Goal: Information Seeking & Learning: Find specific fact

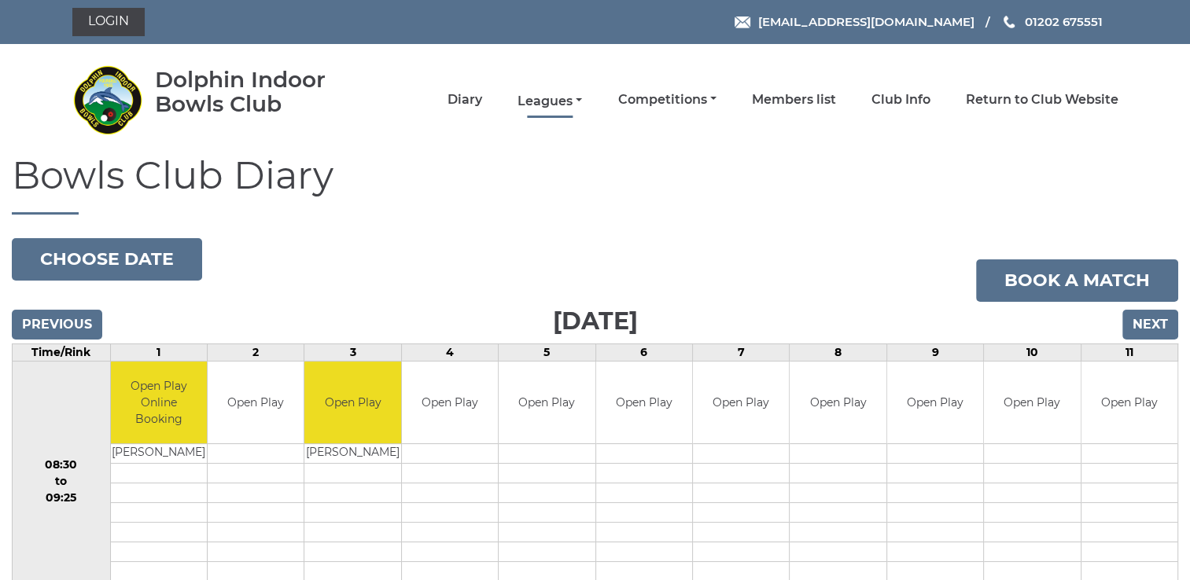
click at [547, 100] on link "Leagues" at bounding box center [550, 101] width 64 height 17
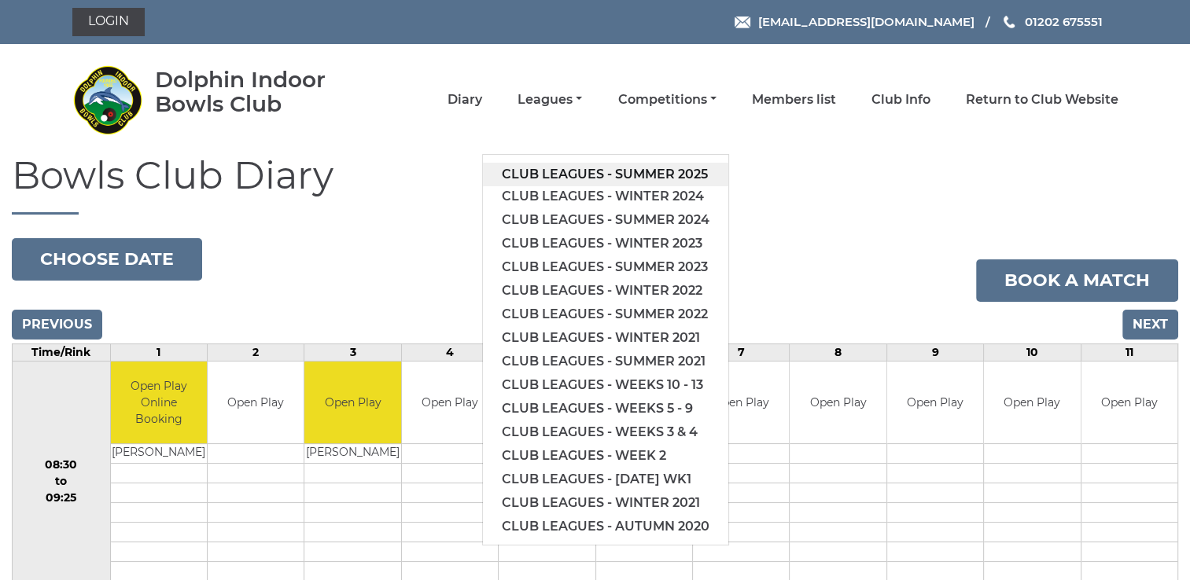
click at [579, 173] on link "Club leagues - Summer 2025" at bounding box center [605, 175] width 245 height 24
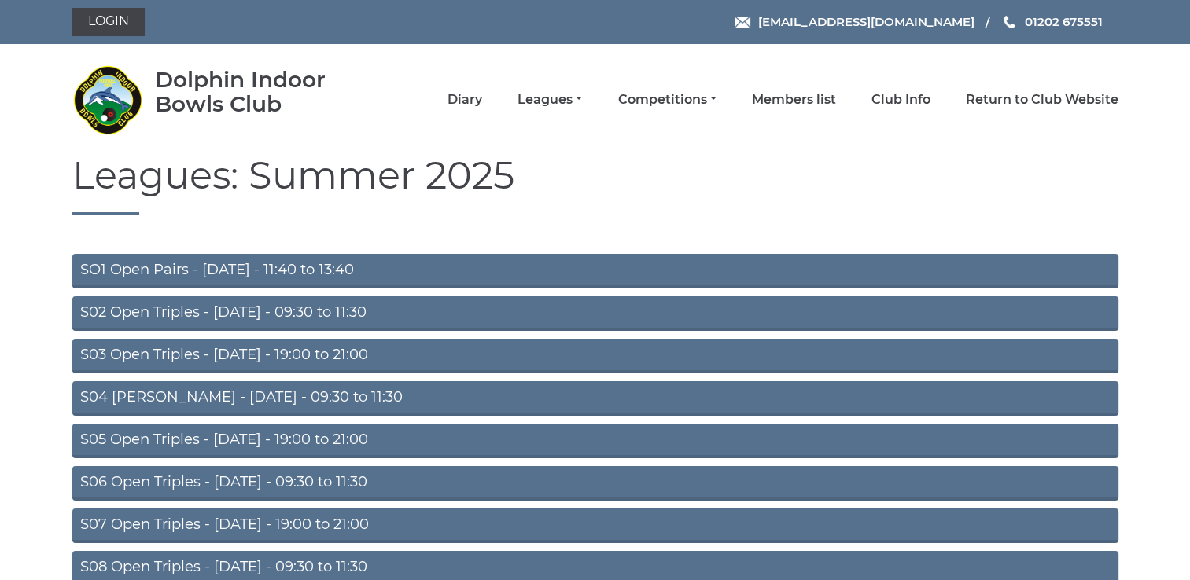
click at [314, 352] on link "S03 Open Triples - Tuesday - 19:00 to 21:00" at bounding box center [595, 356] width 1046 height 35
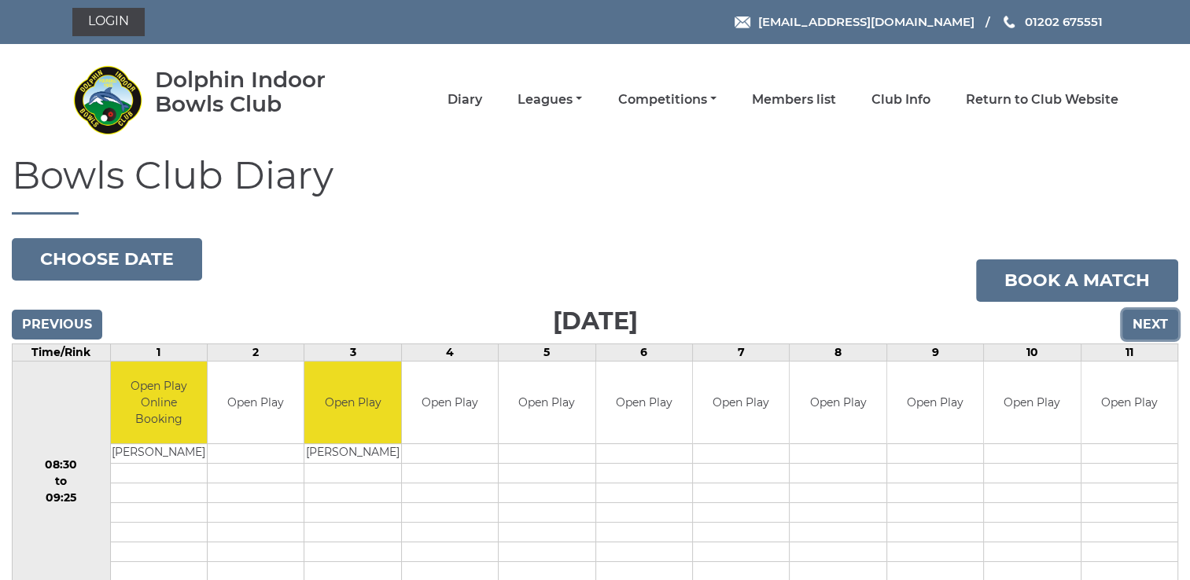
click at [1157, 325] on input "Next" at bounding box center [1150, 325] width 56 height 30
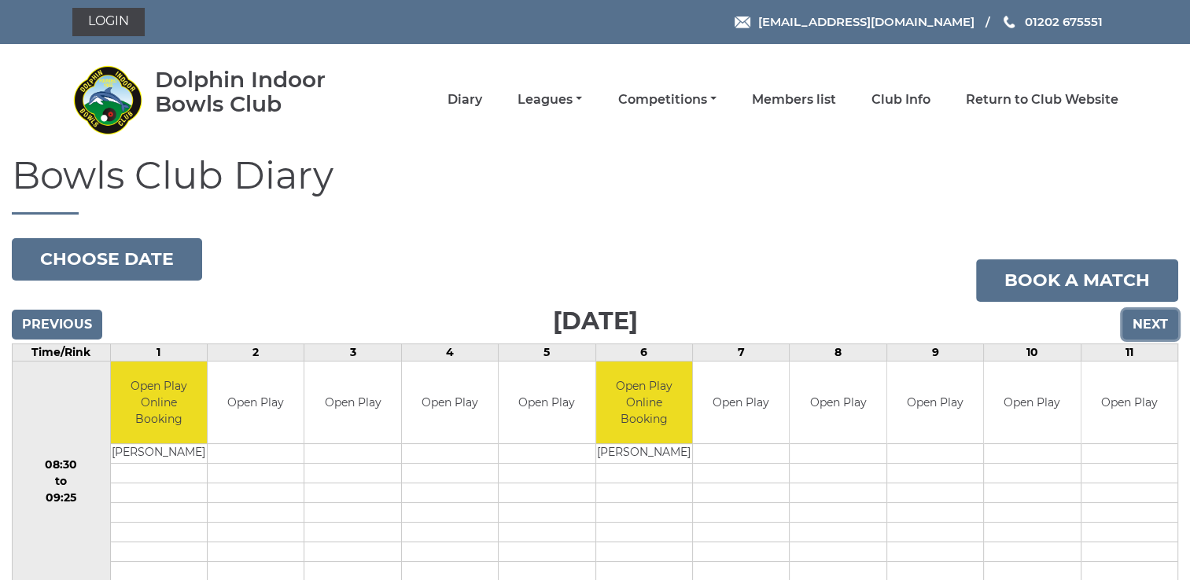
click at [1161, 323] on input "Next" at bounding box center [1150, 325] width 56 height 30
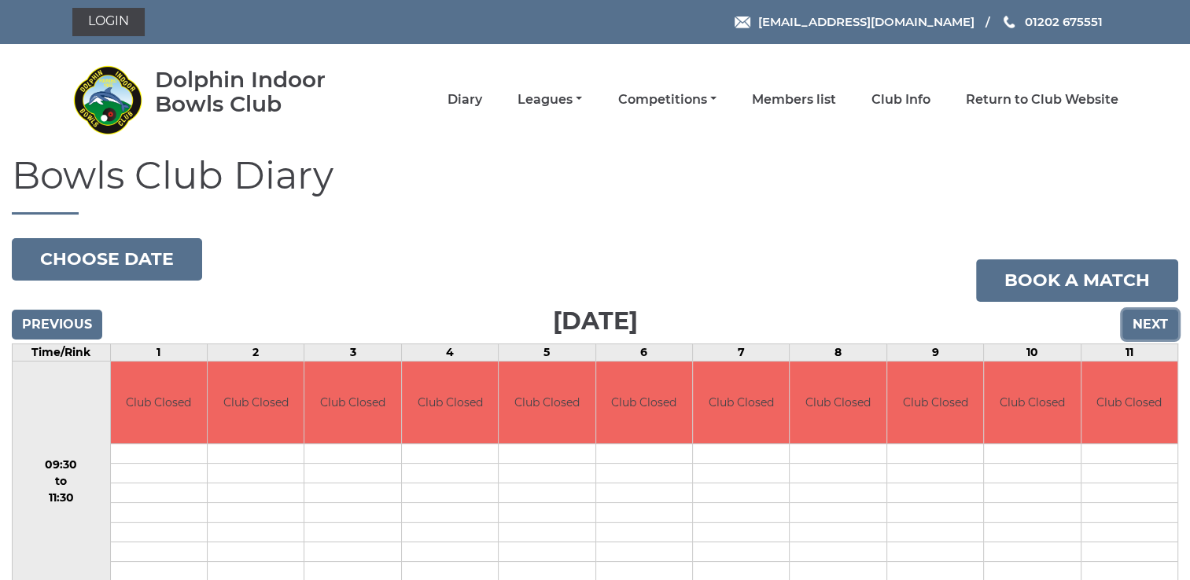
click at [1161, 322] on input "Next" at bounding box center [1150, 325] width 56 height 30
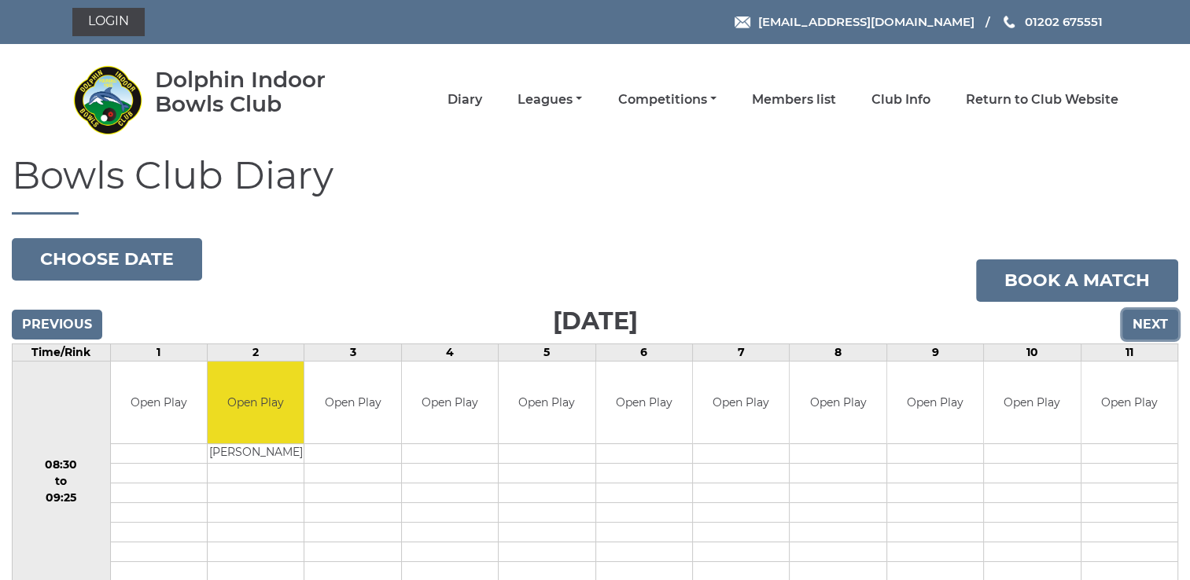
click at [1161, 322] on input "Next" at bounding box center [1150, 325] width 56 height 30
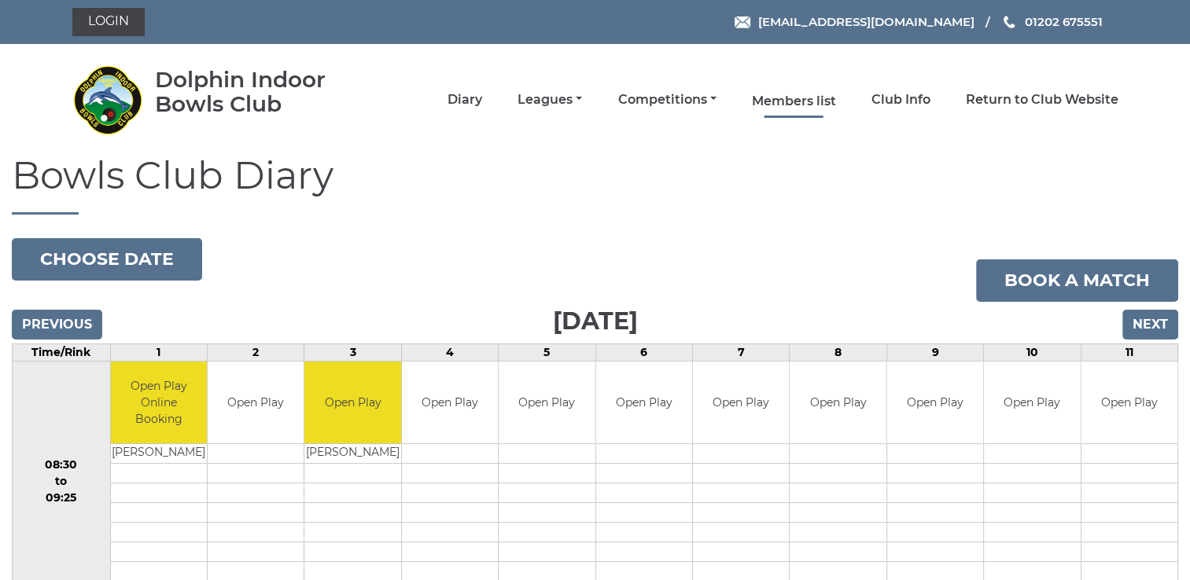
click at [802, 99] on link "Members list" at bounding box center [794, 101] width 84 height 17
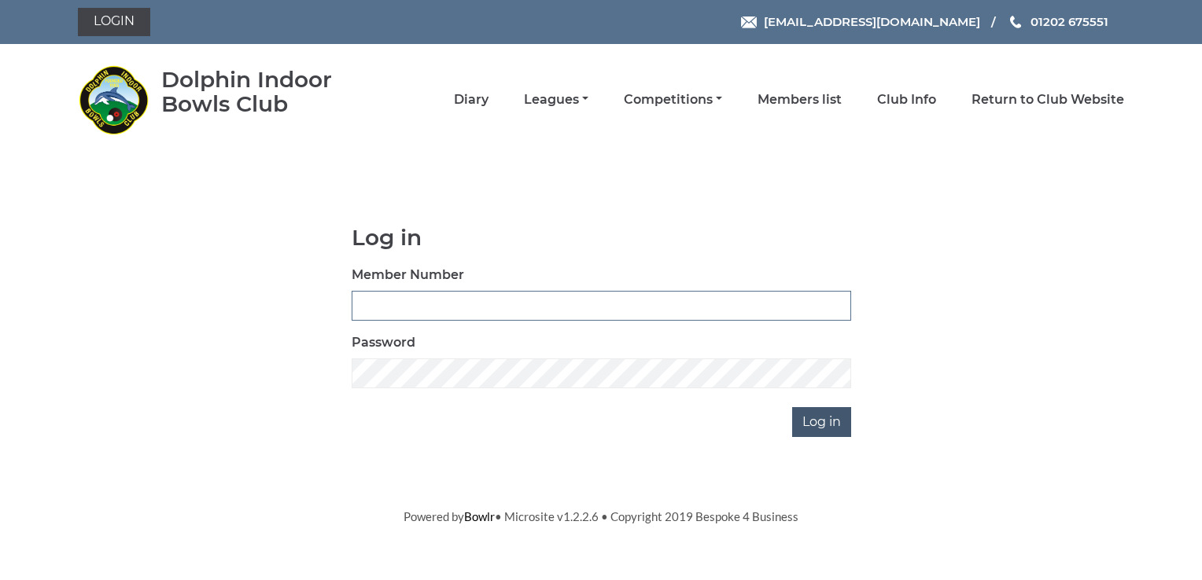
type input "4026"
click at [822, 421] on input "Log in" at bounding box center [821, 422] width 59 height 30
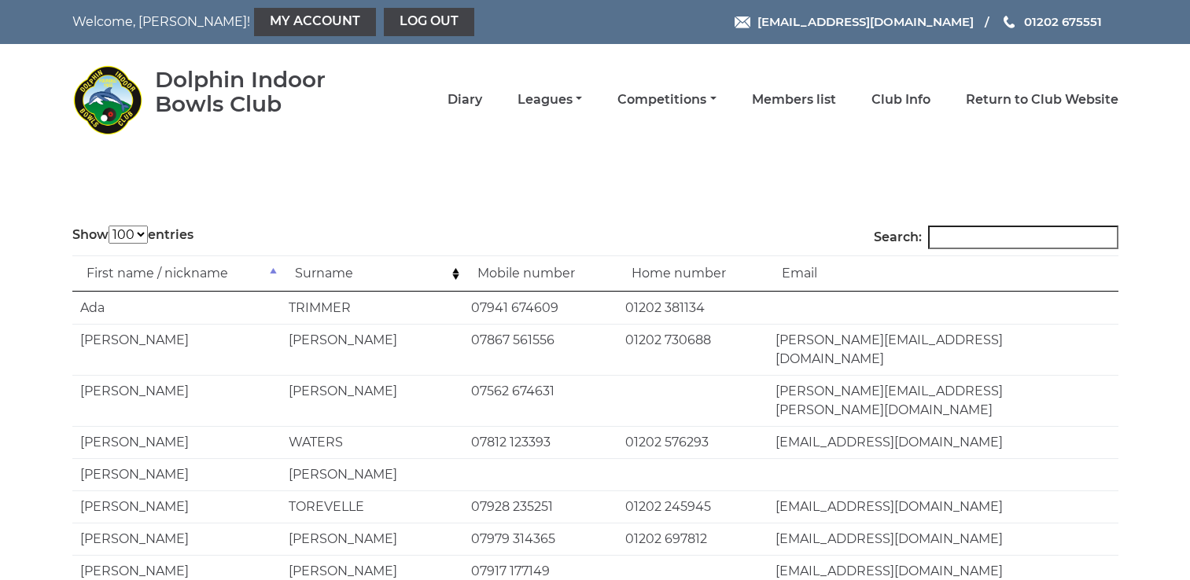
select select "100"
click at [1006, 238] on input "Search:" at bounding box center [1023, 238] width 190 height 24
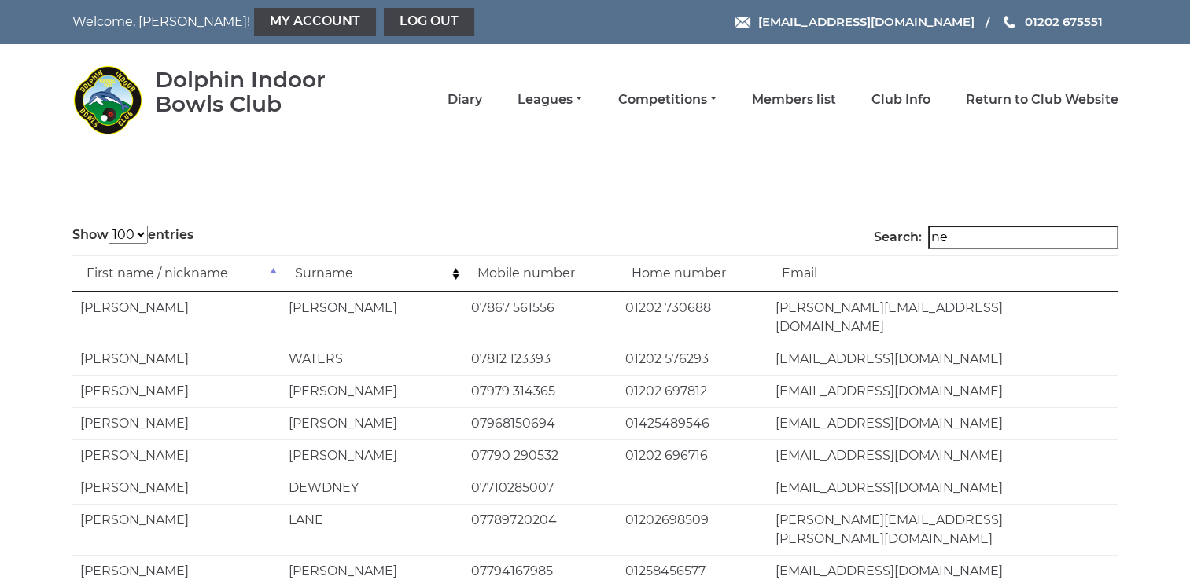
type input "nev"
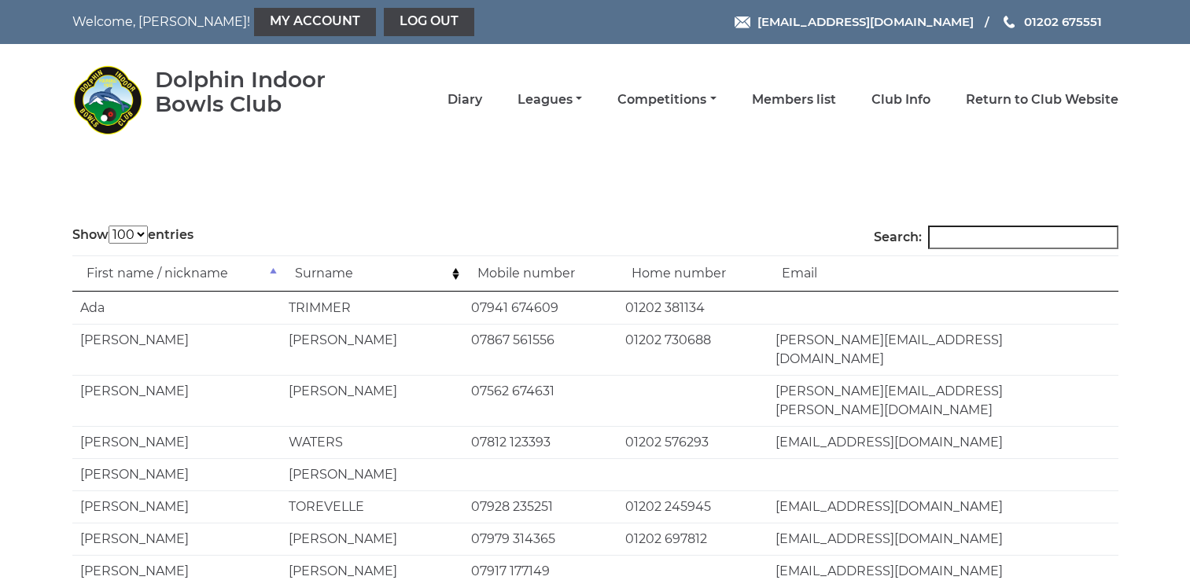
select select "100"
click at [1007, 241] on input "Search:" at bounding box center [1023, 238] width 190 height 24
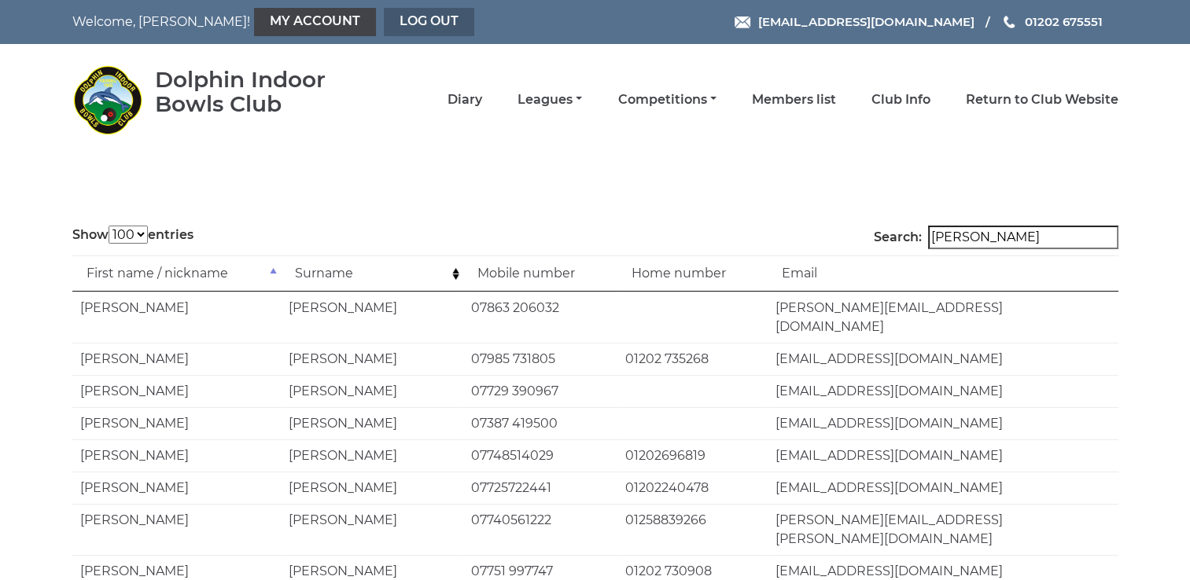
type input "[PERSON_NAME]"
click at [384, 17] on link "Log out" at bounding box center [429, 22] width 90 height 28
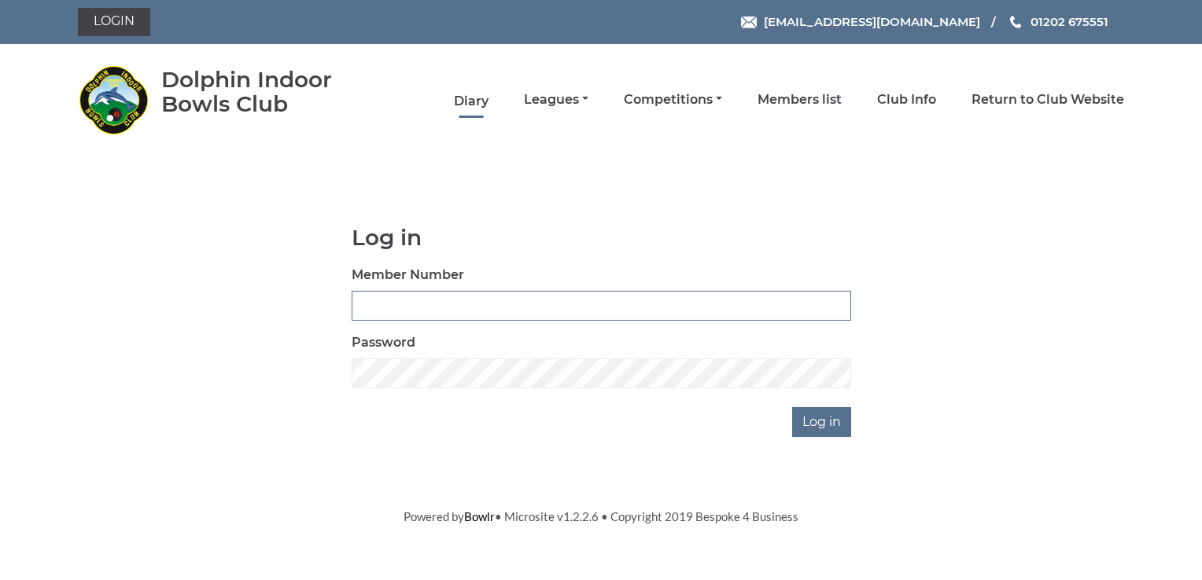
type input "4026"
click at [470, 99] on link "Diary" at bounding box center [471, 101] width 35 height 17
